Goal: Use online tool/utility: Utilize a website feature to perform a specific function

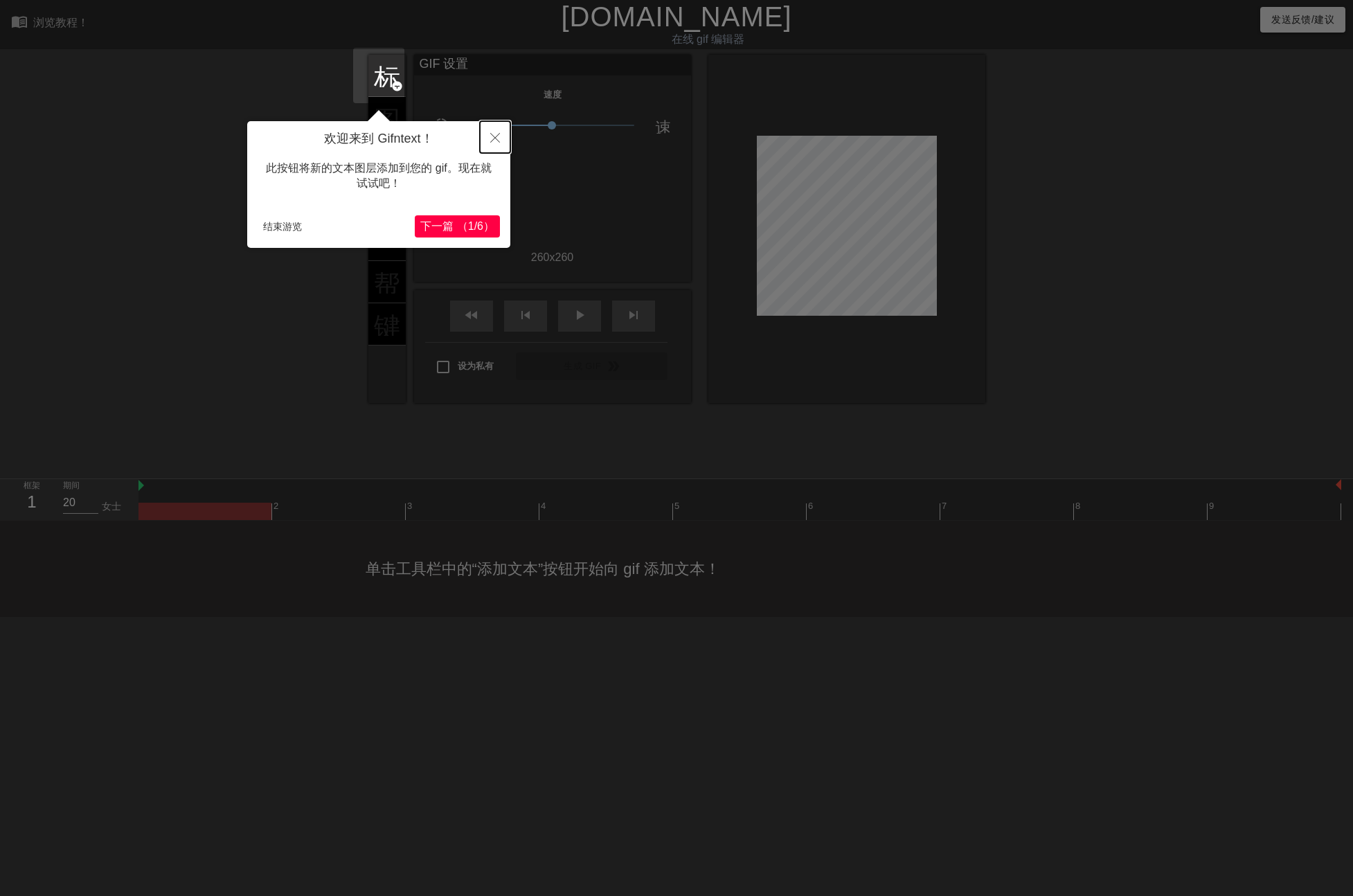
click at [495, 139] on icon "关闭" at bounding box center [495, 137] width 10 height 10
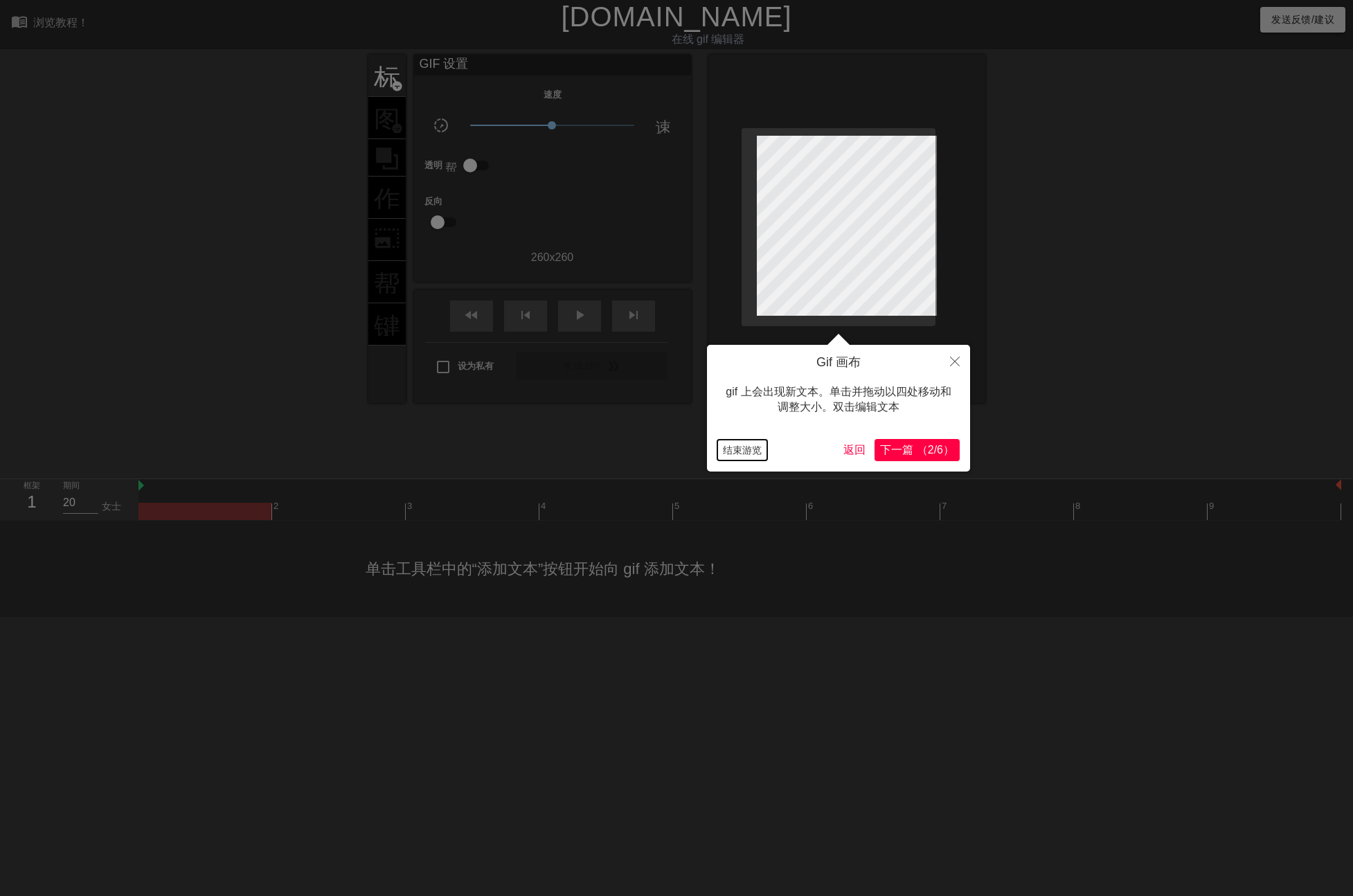
click at [749, 448] on button "结束游览" at bounding box center [742, 450] width 50 height 21
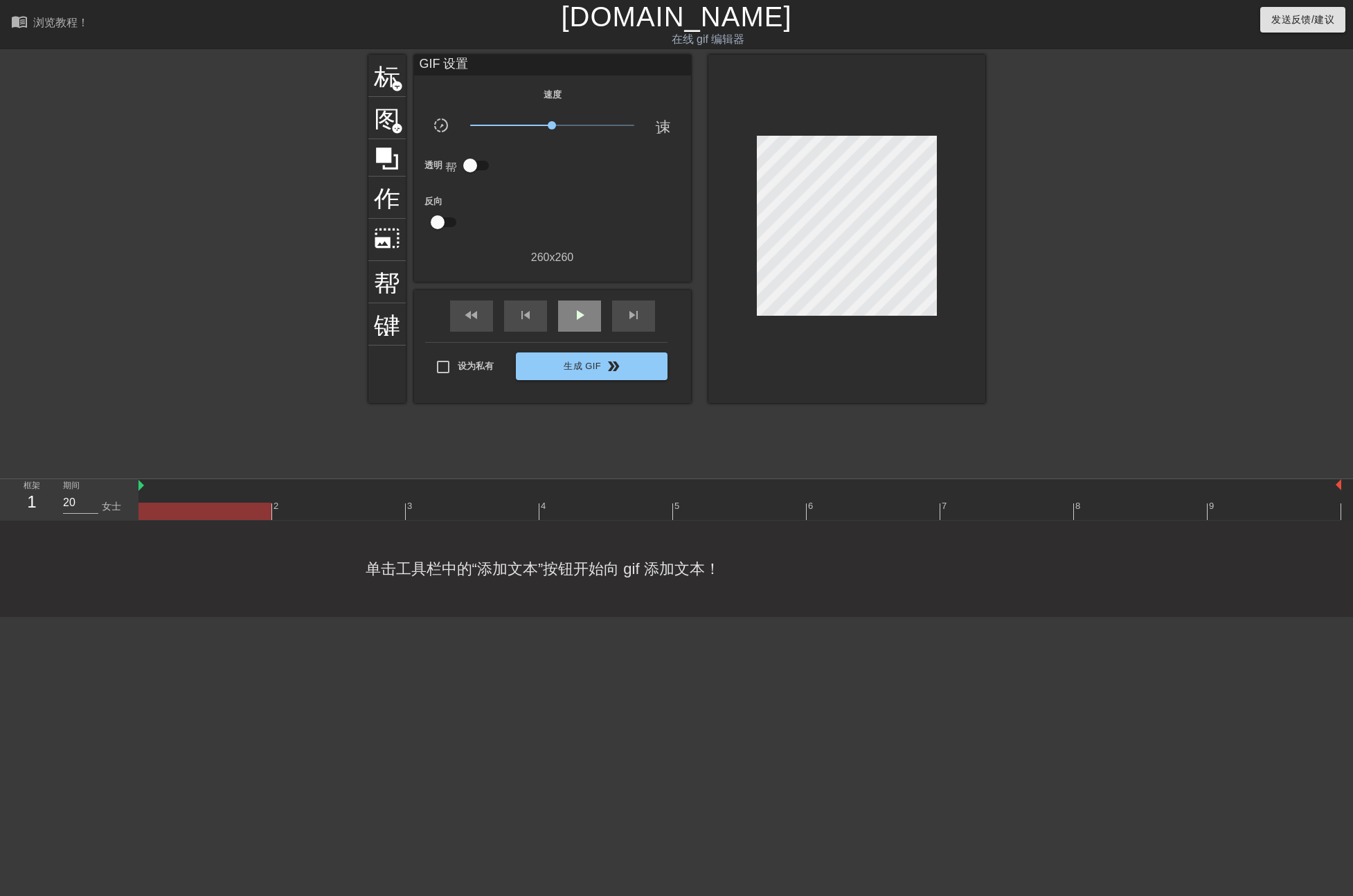
click at [575, 322] on span "play_arrow" at bounding box center [579, 315] width 17 height 17
click at [572, 318] on span "暂停" at bounding box center [579, 315] width 17 height 17
drag, startPoint x: 518, startPoint y: 120, endPoint x: 405, endPoint y: 154, distance: 118.0
click at [378, 121] on div "标题 add_circle 图像 add_circle 作物 photo_size_select_large 帮助 键盘 GIF 设置 速度 slow_mot…" at bounding box center [677, 229] width 617 height 349
click at [572, 321] on span "play_arrow" at bounding box center [579, 315] width 17 height 17
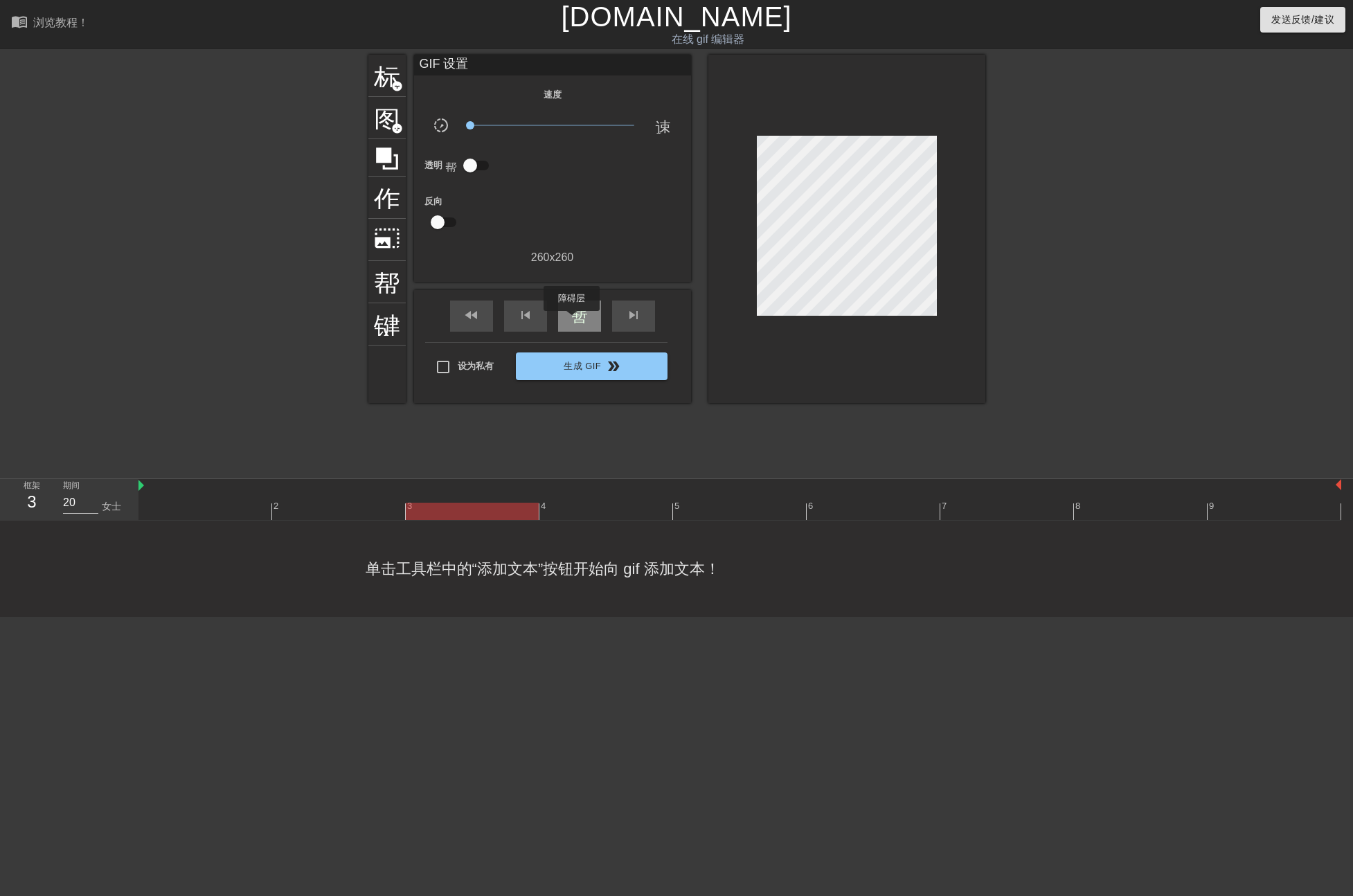
click at [572, 321] on span "暂停" at bounding box center [579, 315] width 17 height 17
click at [426, 219] on input "checkbox" at bounding box center [438, 222] width 79 height 26
click at [576, 315] on span "play_arrow" at bounding box center [579, 315] width 17 height 17
click at [442, 225] on input "checkbox" at bounding box center [451, 222] width 79 height 26
checkbox input "false"
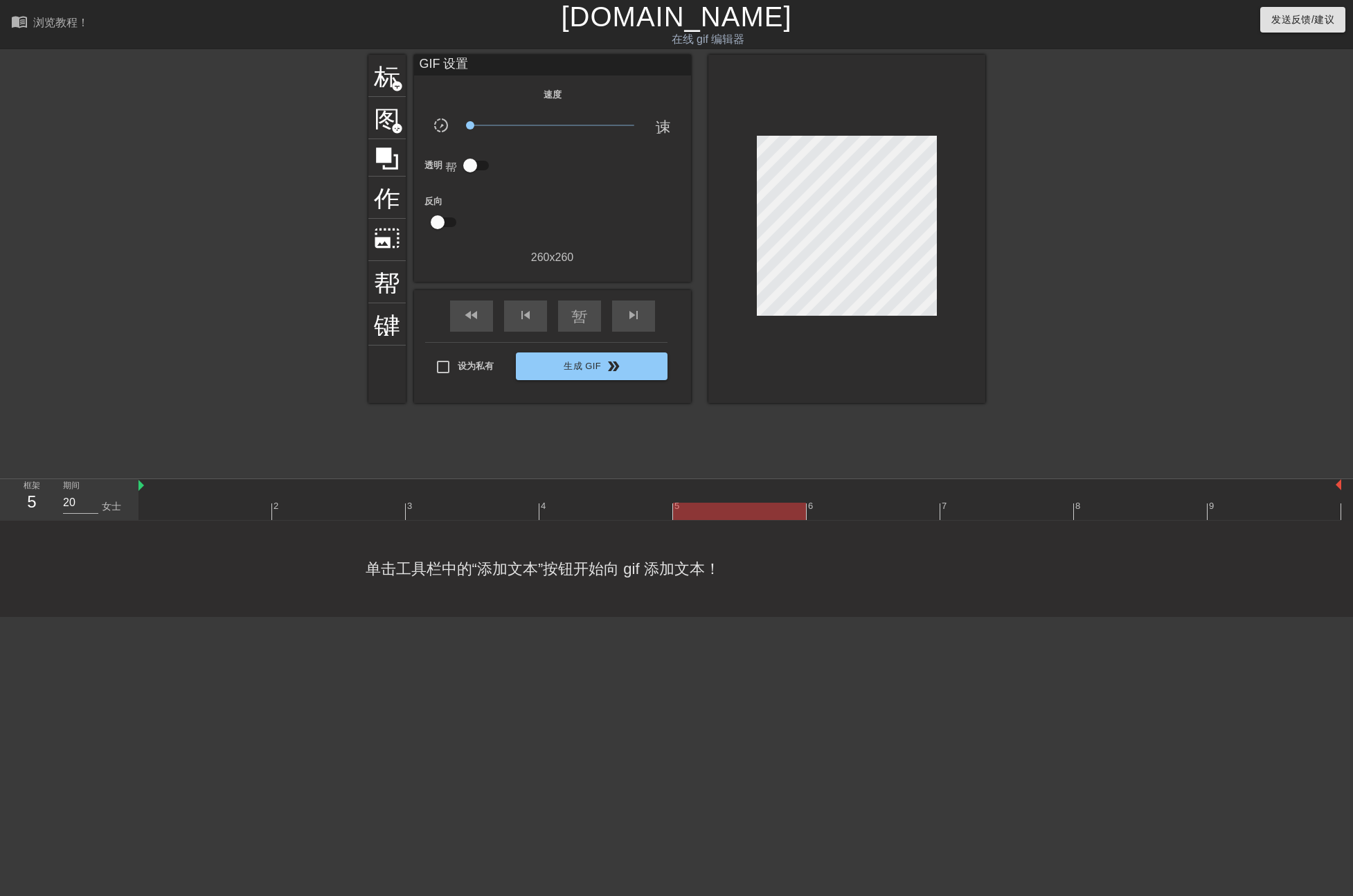
click at [466, 164] on input "checkbox" at bounding box center [470, 165] width 79 height 26
checkbox input "true"
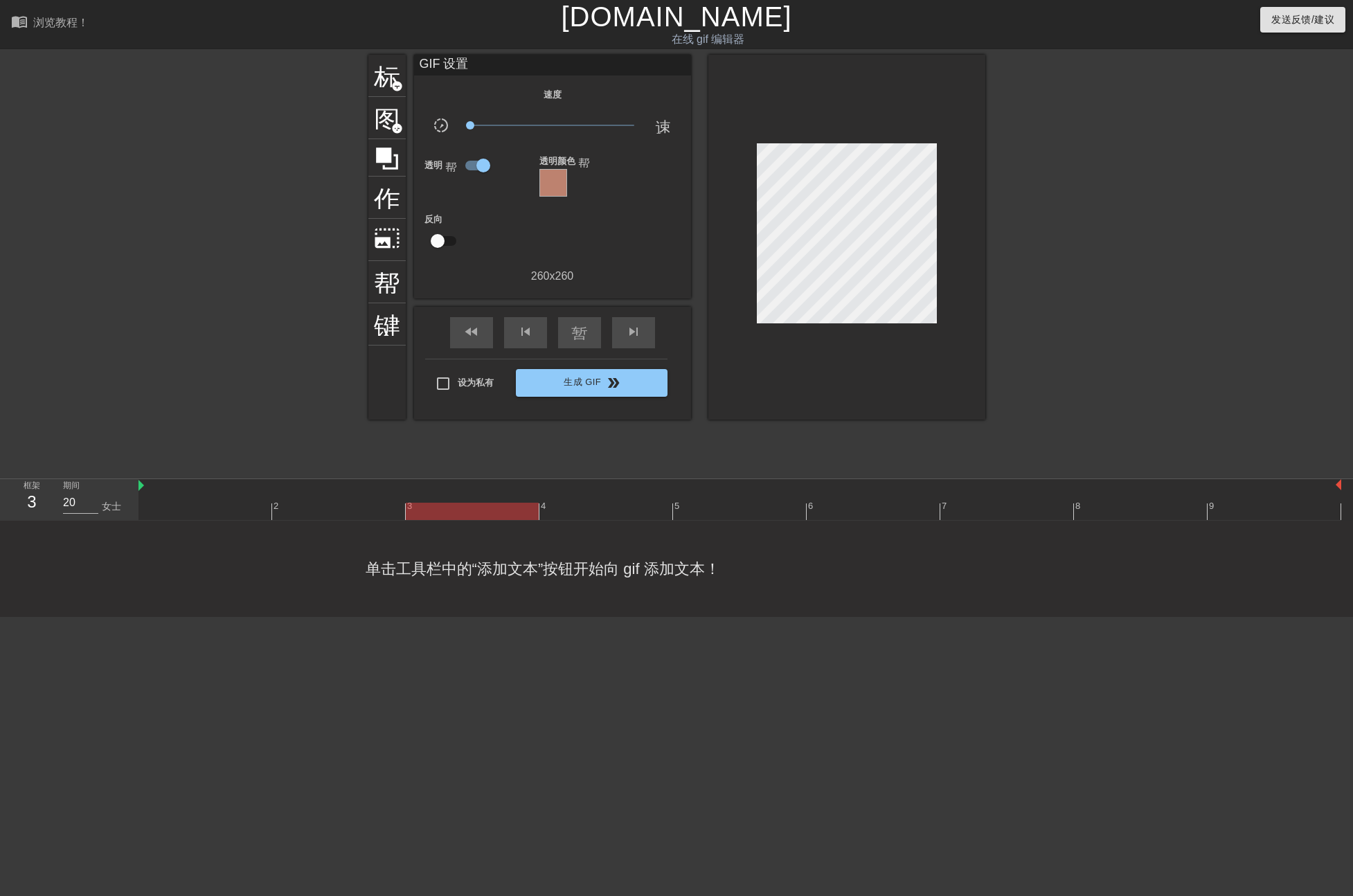
click at [539, 189] on div at bounding box center [553, 183] width 28 height 28
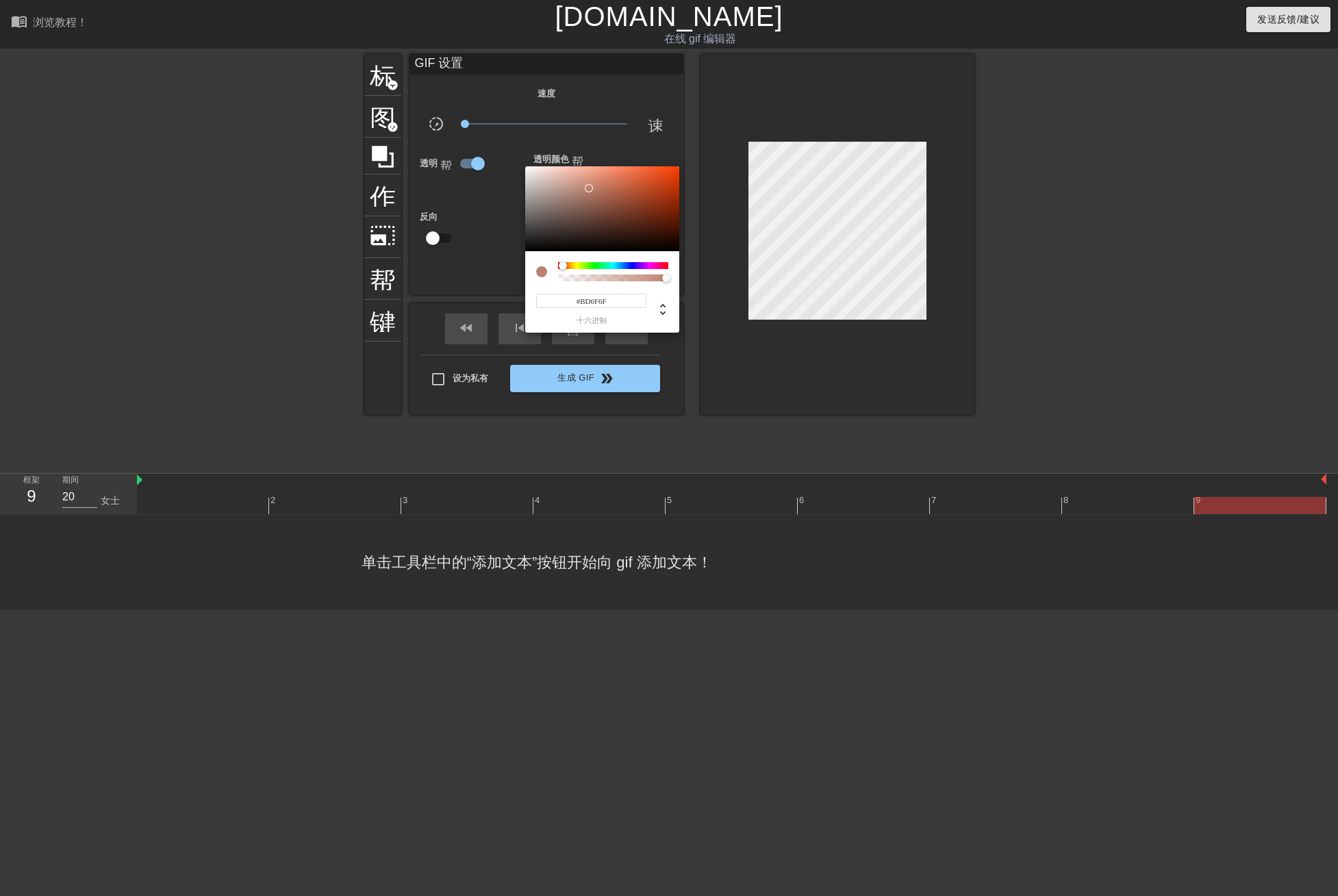
drag, startPoint x: 547, startPoint y: 262, endPoint x: 521, endPoint y: 259, distance: 26.2
click at [521, 259] on div "#BD6F6F 十六进制" at bounding box center [669, 448] width 1338 height 896
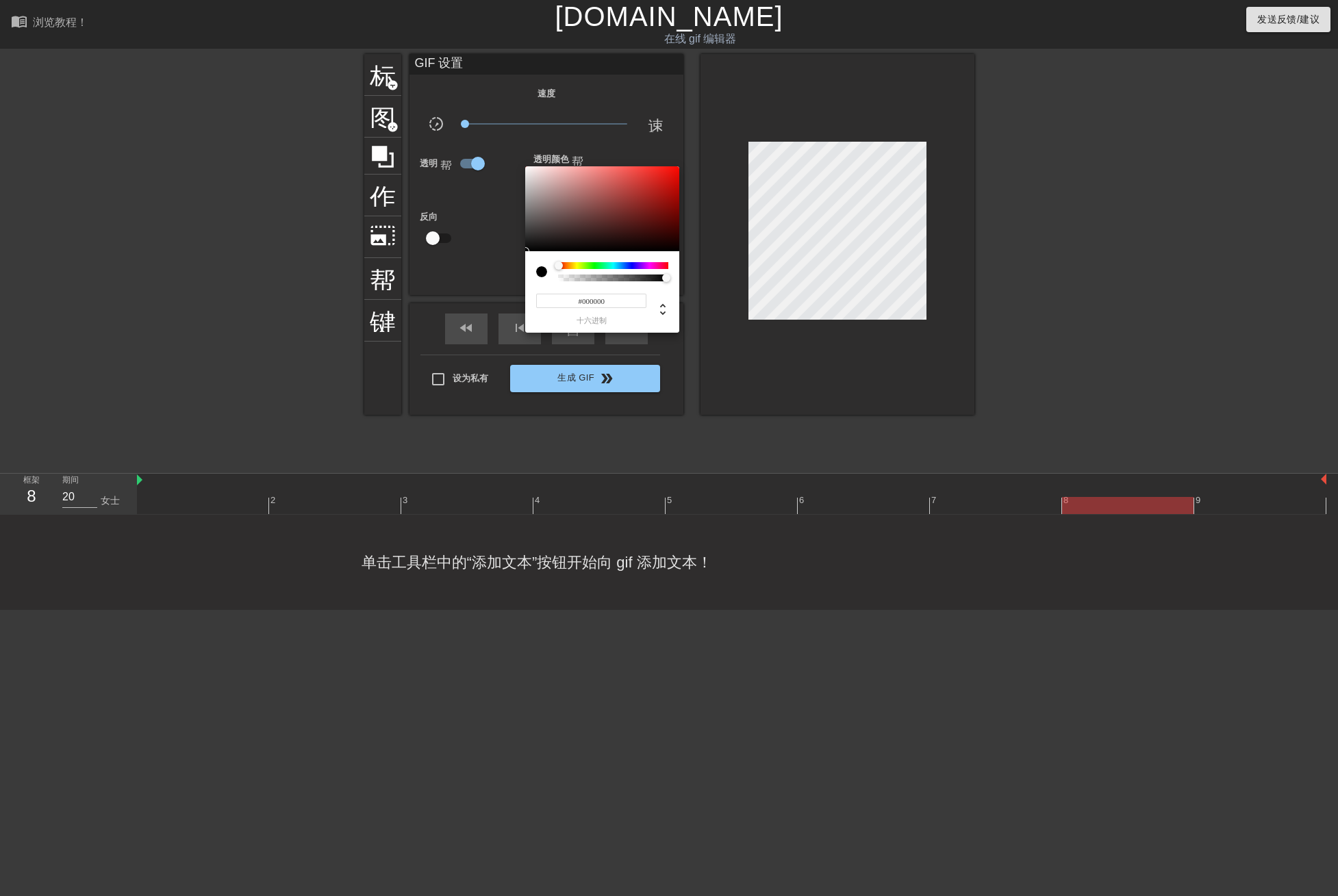
type input "0"
drag, startPoint x: 538, startPoint y: 275, endPoint x: 503, endPoint y: 276, distance: 35.0
click at [503, 276] on div "0 r 0 g 0 b 0 一个" at bounding box center [669, 448] width 1338 height 896
click at [473, 276] on div at bounding box center [669, 448] width 1338 height 896
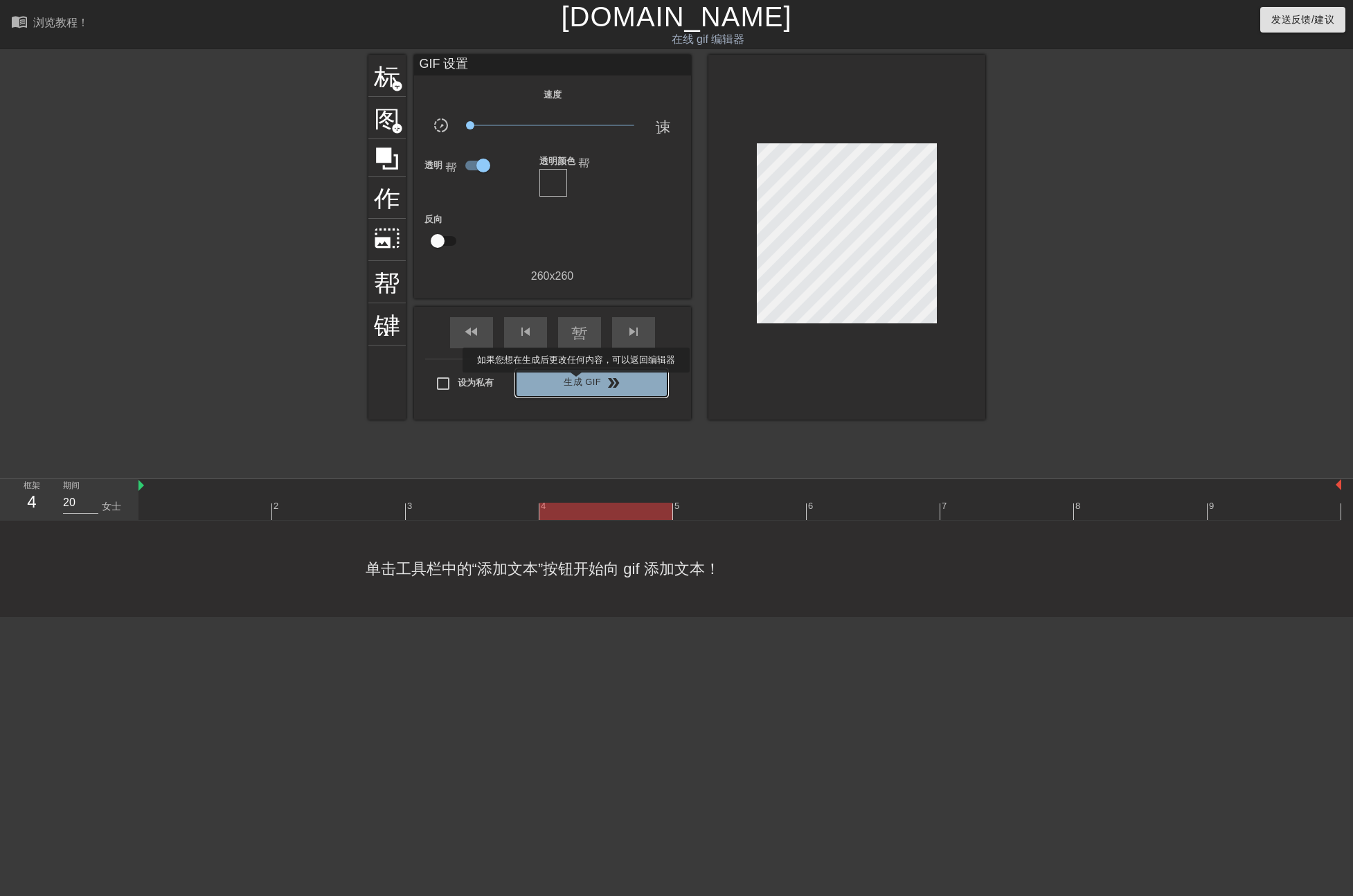
click at [576, 382] on font "生成 GIF" at bounding box center [582, 383] width 38 height 16
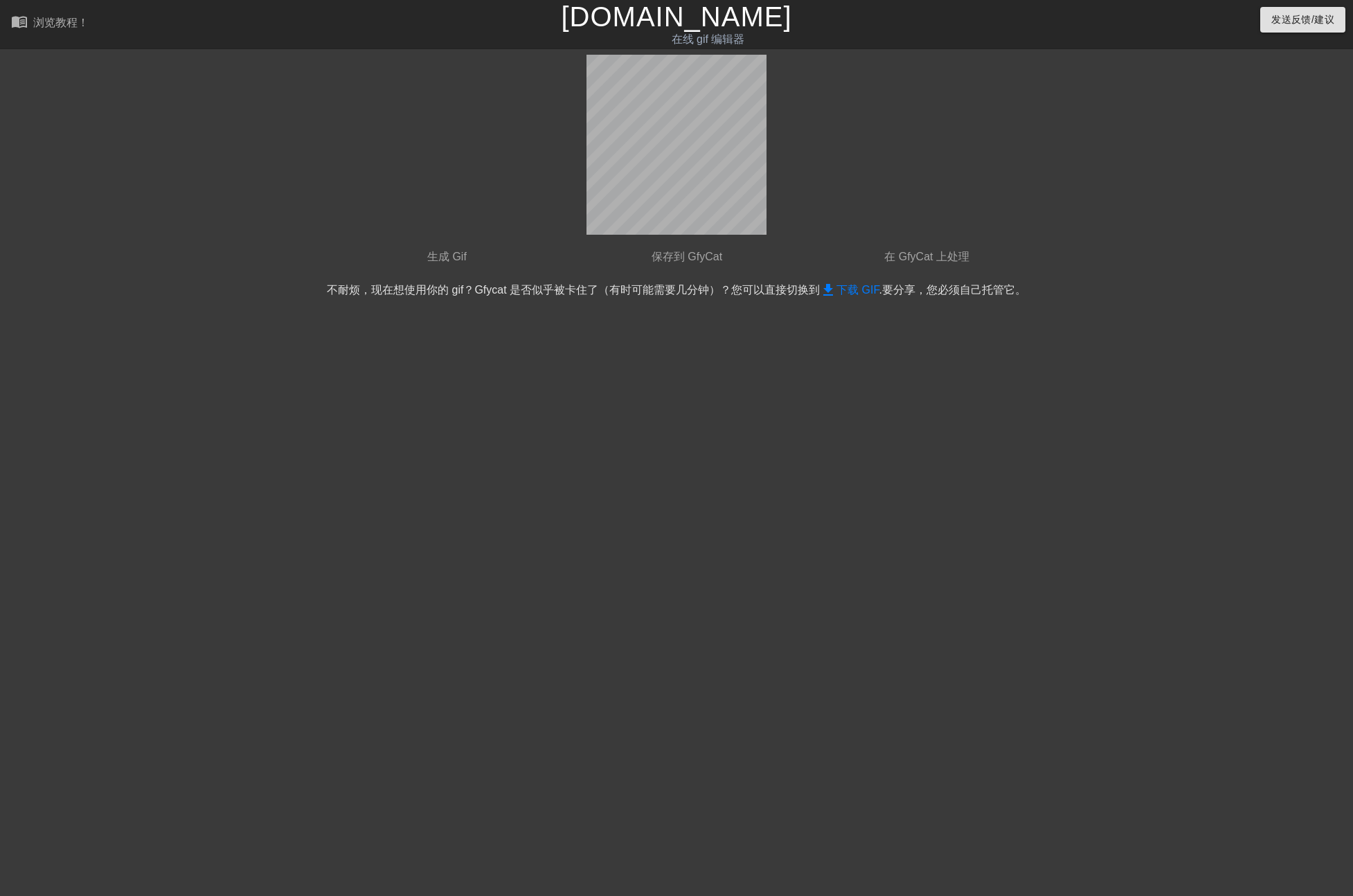
click at [779, 395] on html "menu_book 浏览教程！ [DOMAIN_NAME] 在线 gif 编辑器 发送反馈/建议 done 生成 Gif done 保存到 GfyCat do…" at bounding box center [676, 238] width 1353 height 476
click at [849, 290] on font "下载 GIF" at bounding box center [857, 289] width 42 height 11
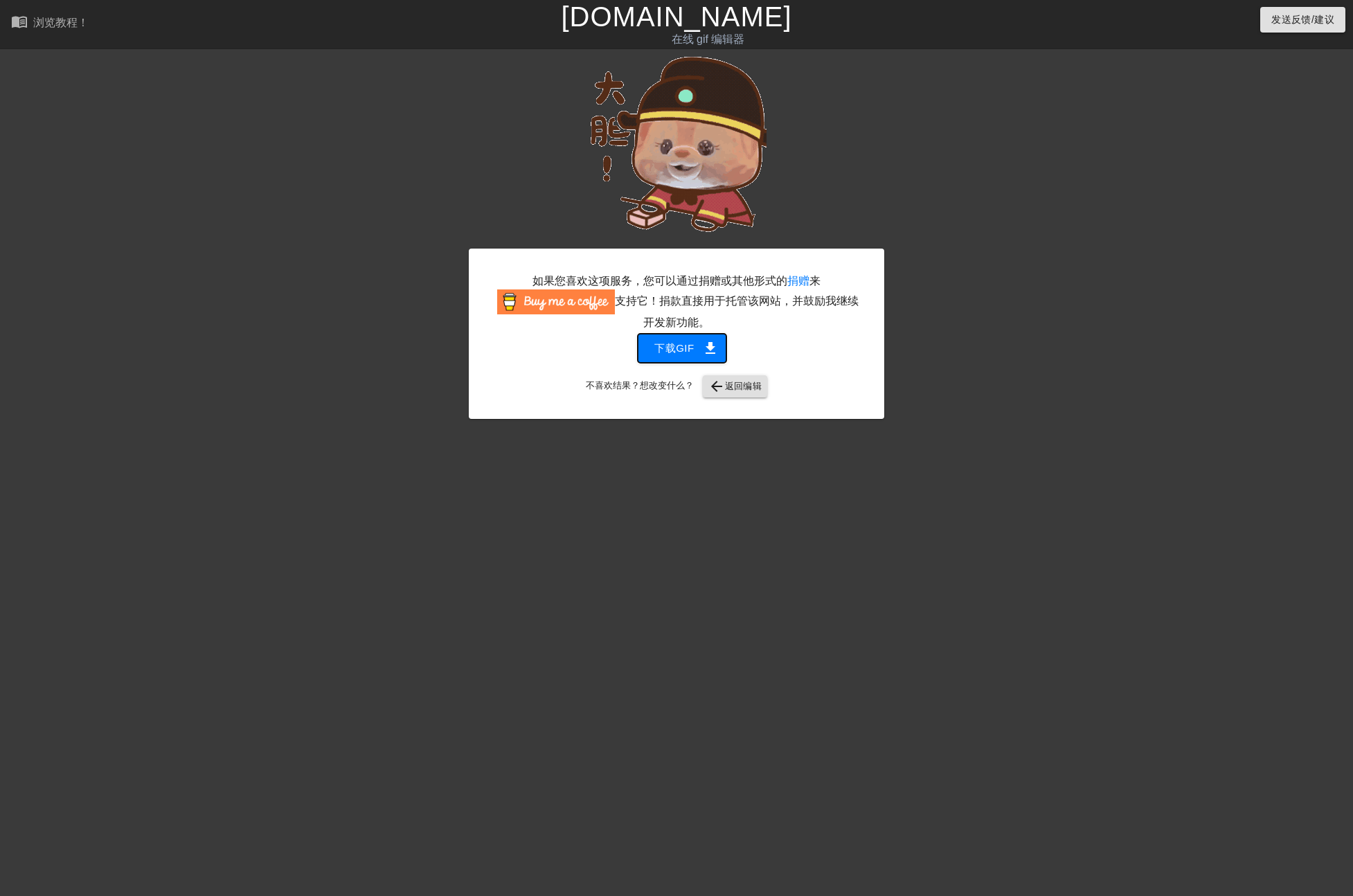
click at [666, 348] on font "下载gif" at bounding box center [674, 348] width 39 height 18
